Goal: Task Accomplishment & Management: Use online tool/utility

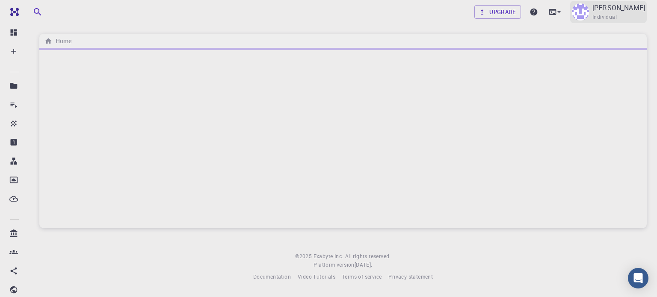
click at [611, 6] on p "[PERSON_NAME]" at bounding box center [618, 8] width 53 height 10
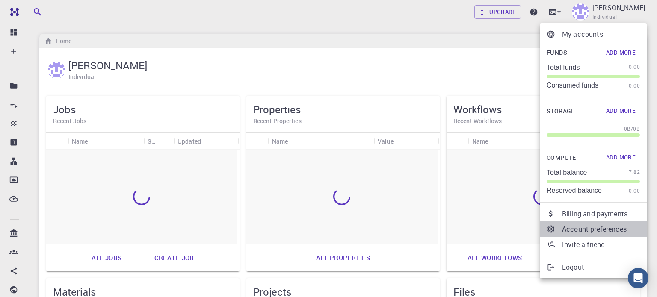
click at [590, 231] on p "Account preferences" at bounding box center [601, 229] width 78 height 10
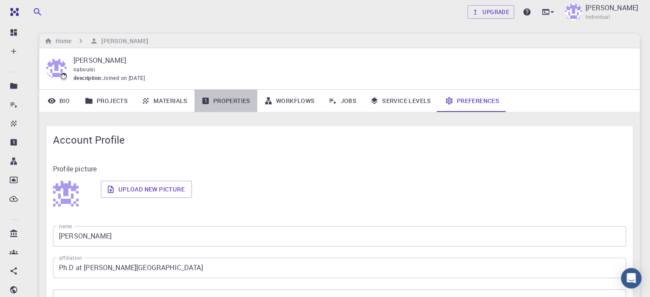
click at [223, 97] on link "Properties" at bounding box center [226, 101] width 63 height 22
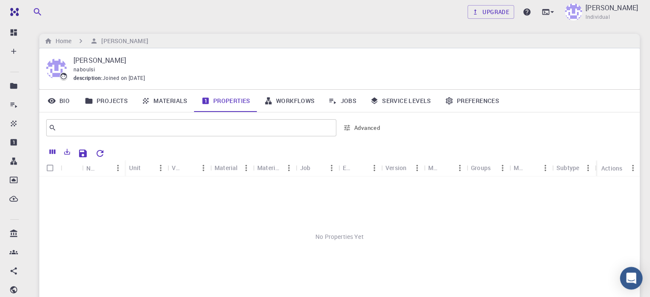
click at [636, 276] on div "Open Intercom Messenger" at bounding box center [631, 278] width 23 height 23
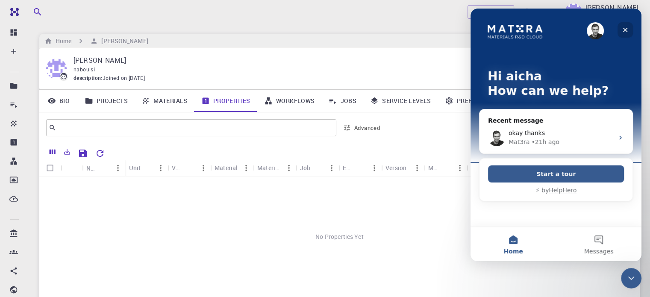
click at [625, 29] on icon "Close" at bounding box center [625, 30] width 5 height 5
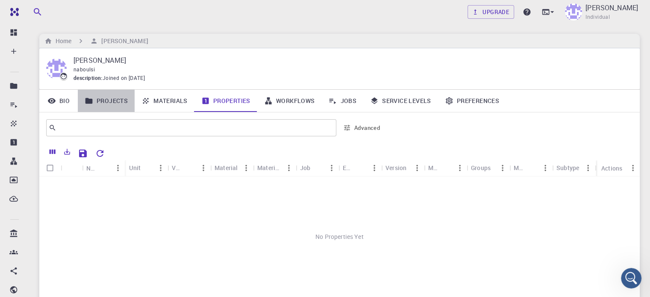
click at [116, 103] on link "Projects" at bounding box center [106, 101] width 57 height 22
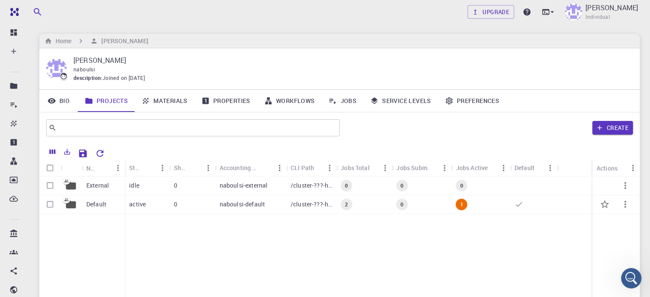
click at [271, 208] on div "naboulsi-default" at bounding box center [250, 204] width 71 height 19
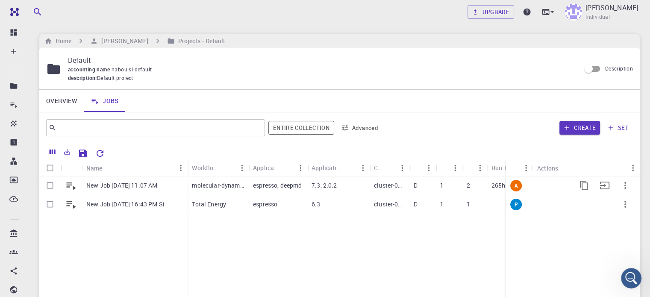
click at [298, 186] on p "espresso, deepmd" at bounding box center [277, 185] width 49 height 9
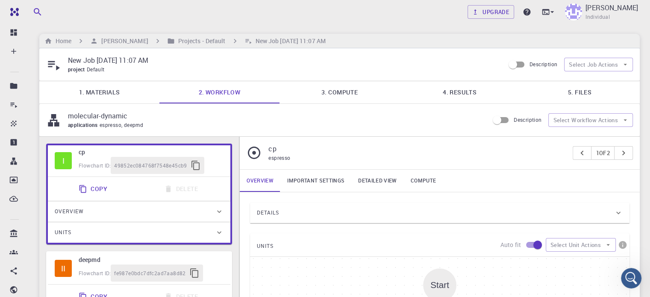
type input "/export/share/pseudo/h/gga/pbe/gbrv/1.4/us/h_pbe_gbrv_1.4.upf"
type input "/export/share/pseudo/c/gga/pbe/gbrv/1.2/us/c_pbe_gbrv_1.2.upf"
type input "/export/share/pseudo/s/gga/pbe/gbrv/1.4/us/s_pbe_gbrv_1.4.upf"
type input "/export/share/pseudo/n/gga/pbe/gbrv/1.2/us/n_pbe_gbrv_1.2.upf"
type input "/export/share/pseudo/cl/gga/pbe/gbrv/1.4/us/cl_pbe_gbrv_1.4.upf"
